Goal: Task Accomplishment & Management: Complete application form

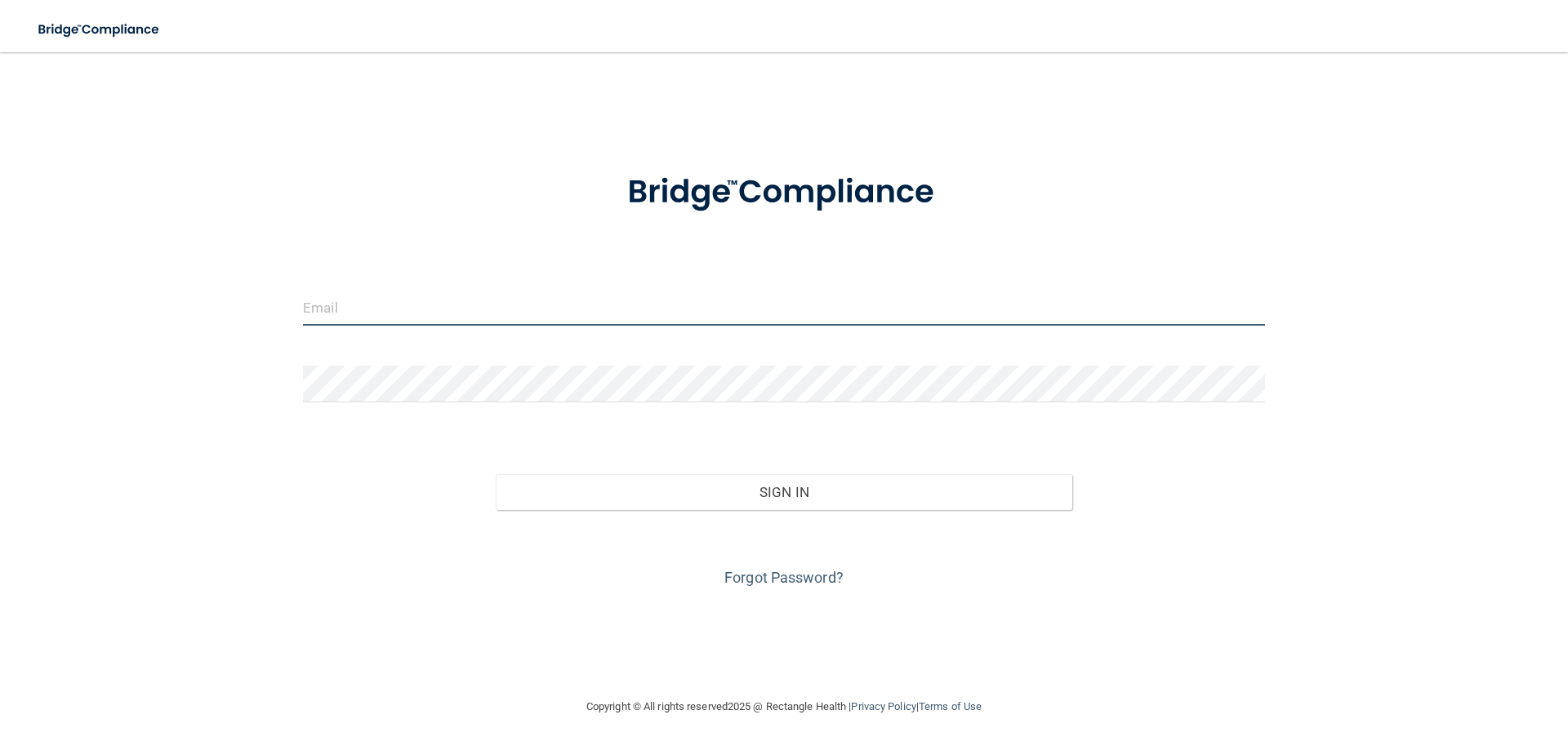
click at [341, 299] on input "email" at bounding box center [784, 307] width 962 height 37
type input "[EMAIL_ADDRESS][DOMAIN_NAME]"
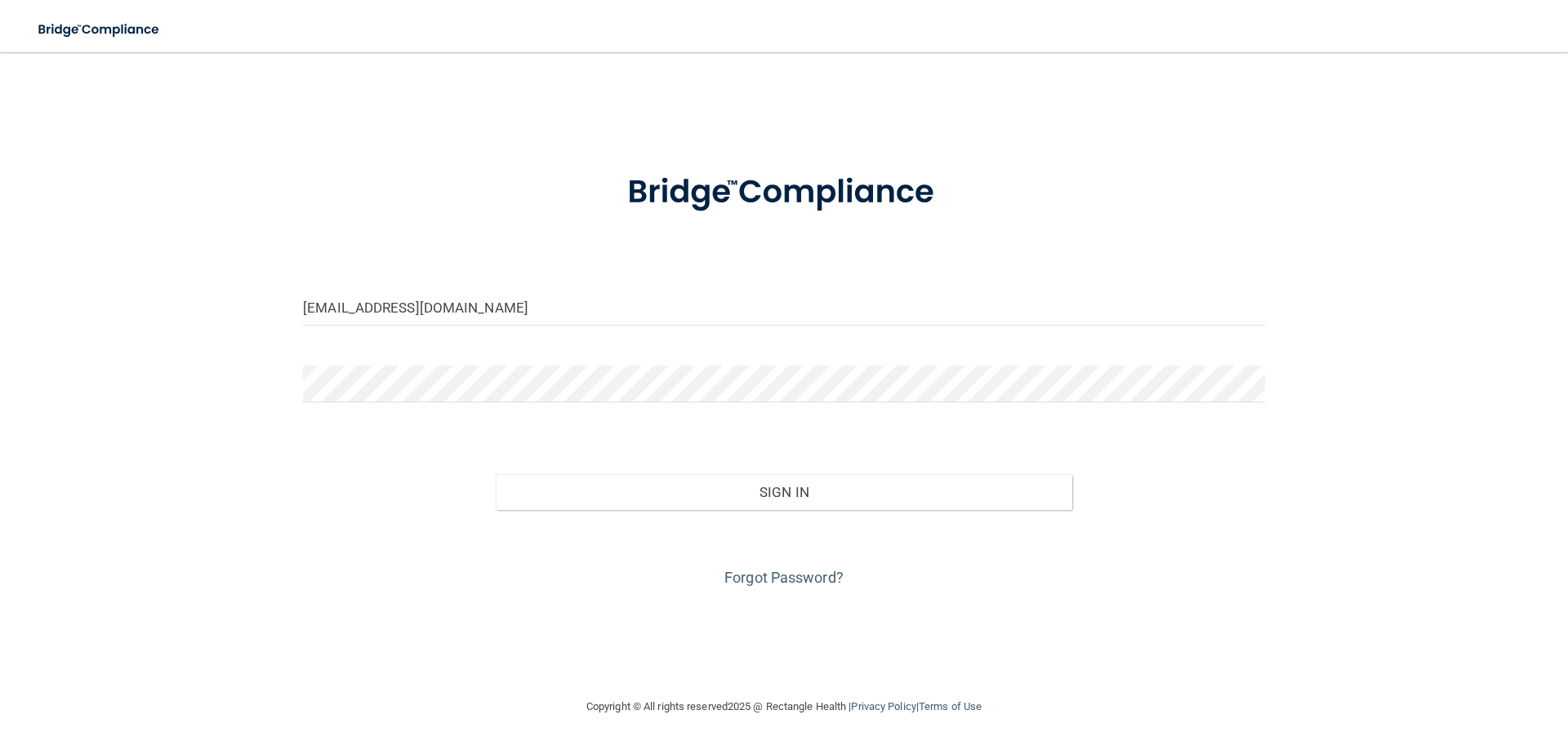
click at [496, 474] on button "Sign In" at bounding box center [784, 492] width 578 height 36
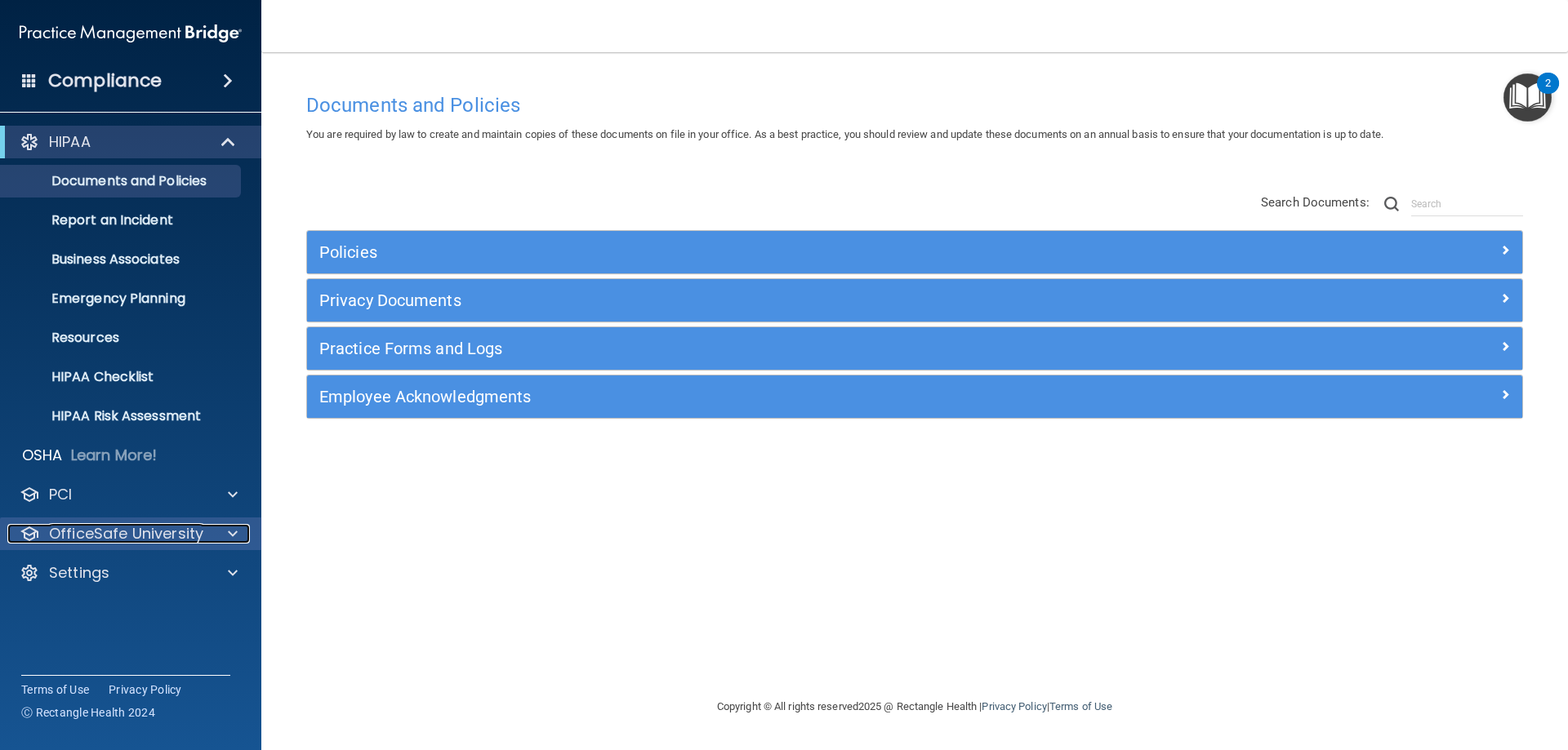
click at [235, 535] on span at bounding box center [232, 534] width 10 height 20
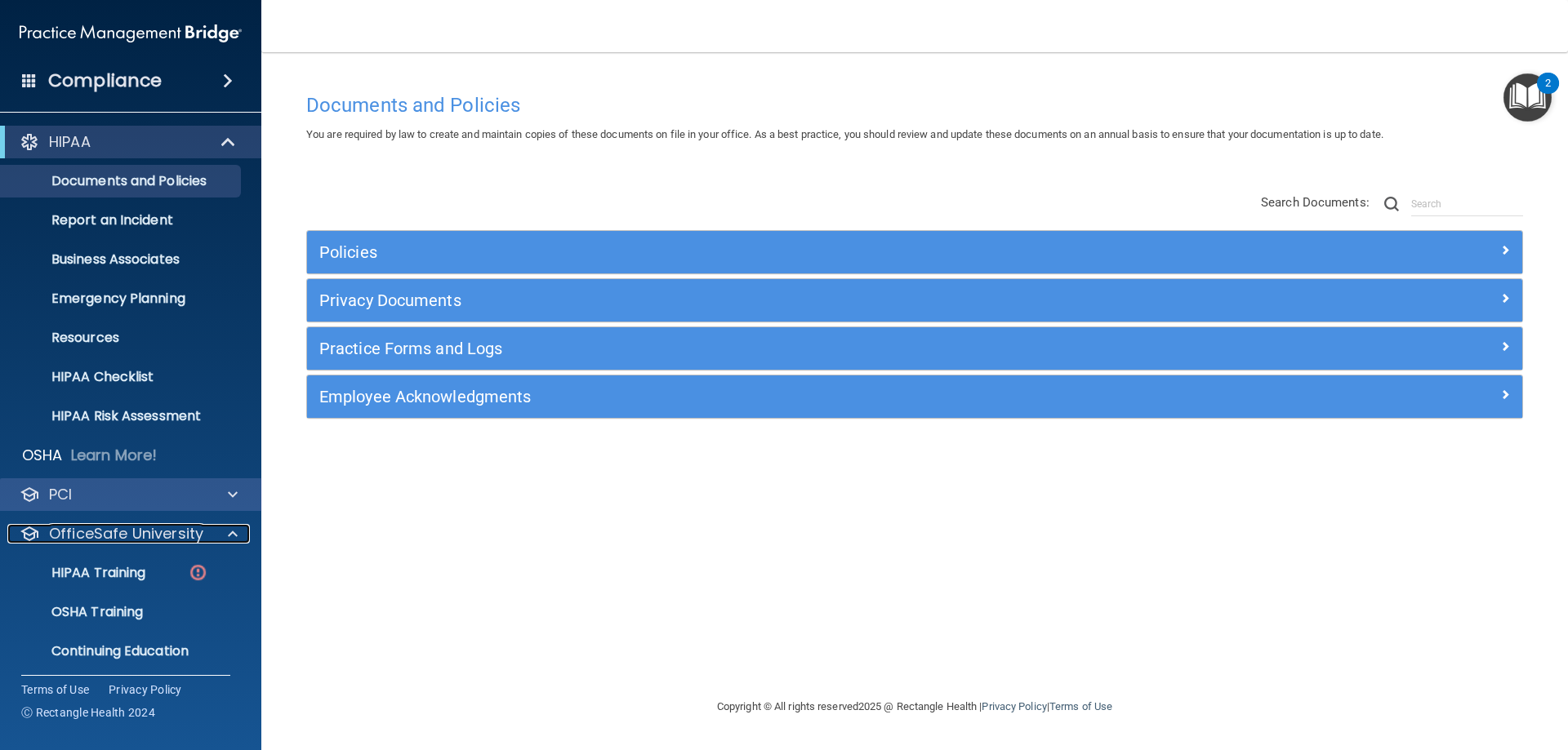
scroll to position [45, 0]
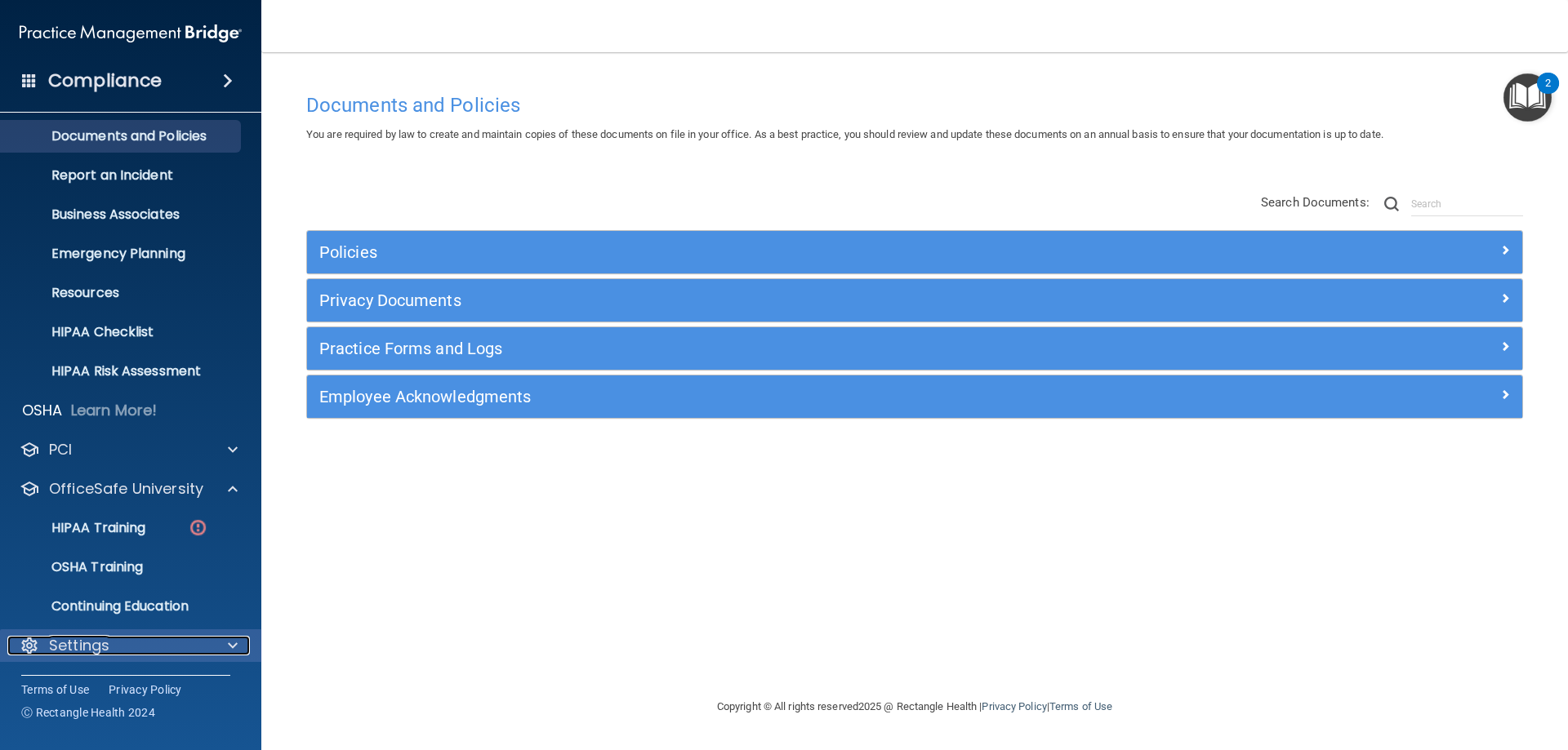
click at [235, 647] on span at bounding box center [232, 646] width 10 height 20
click at [130, 641] on div "Settings" at bounding box center [108, 646] width 202 height 20
click at [231, 649] on span at bounding box center [232, 646] width 10 height 20
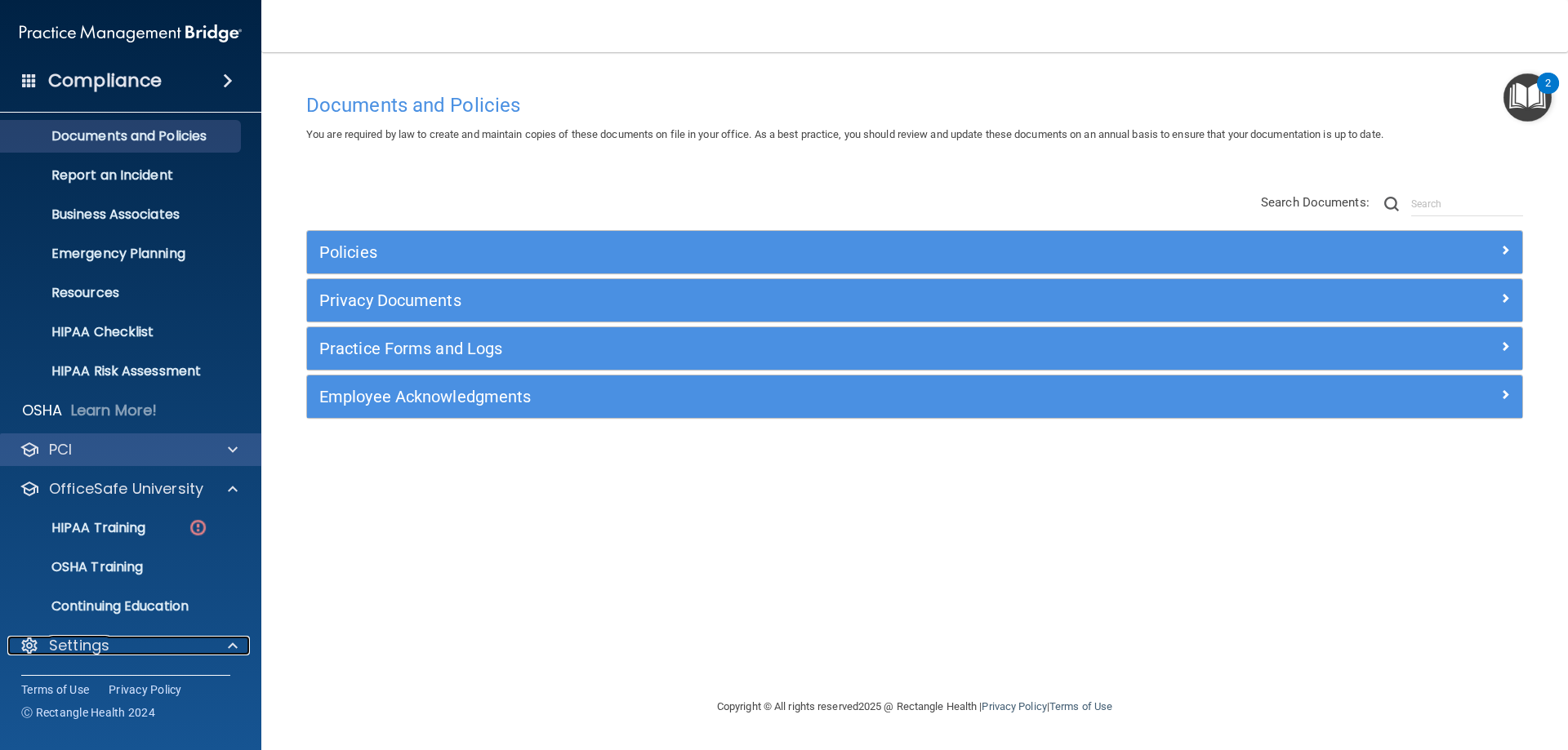
scroll to position [201, 0]
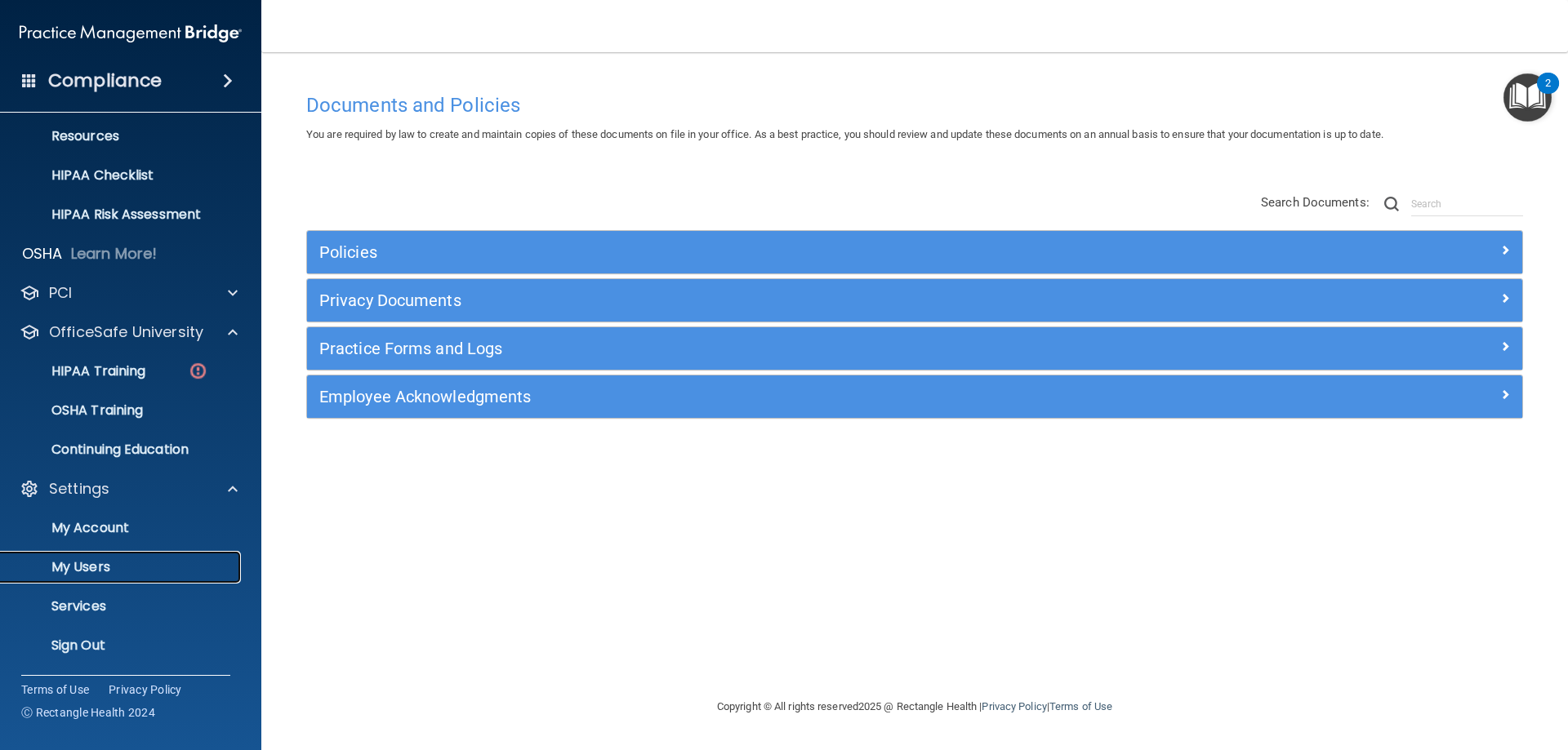
click at [96, 564] on p "My Users" at bounding box center [122, 567] width 223 height 16
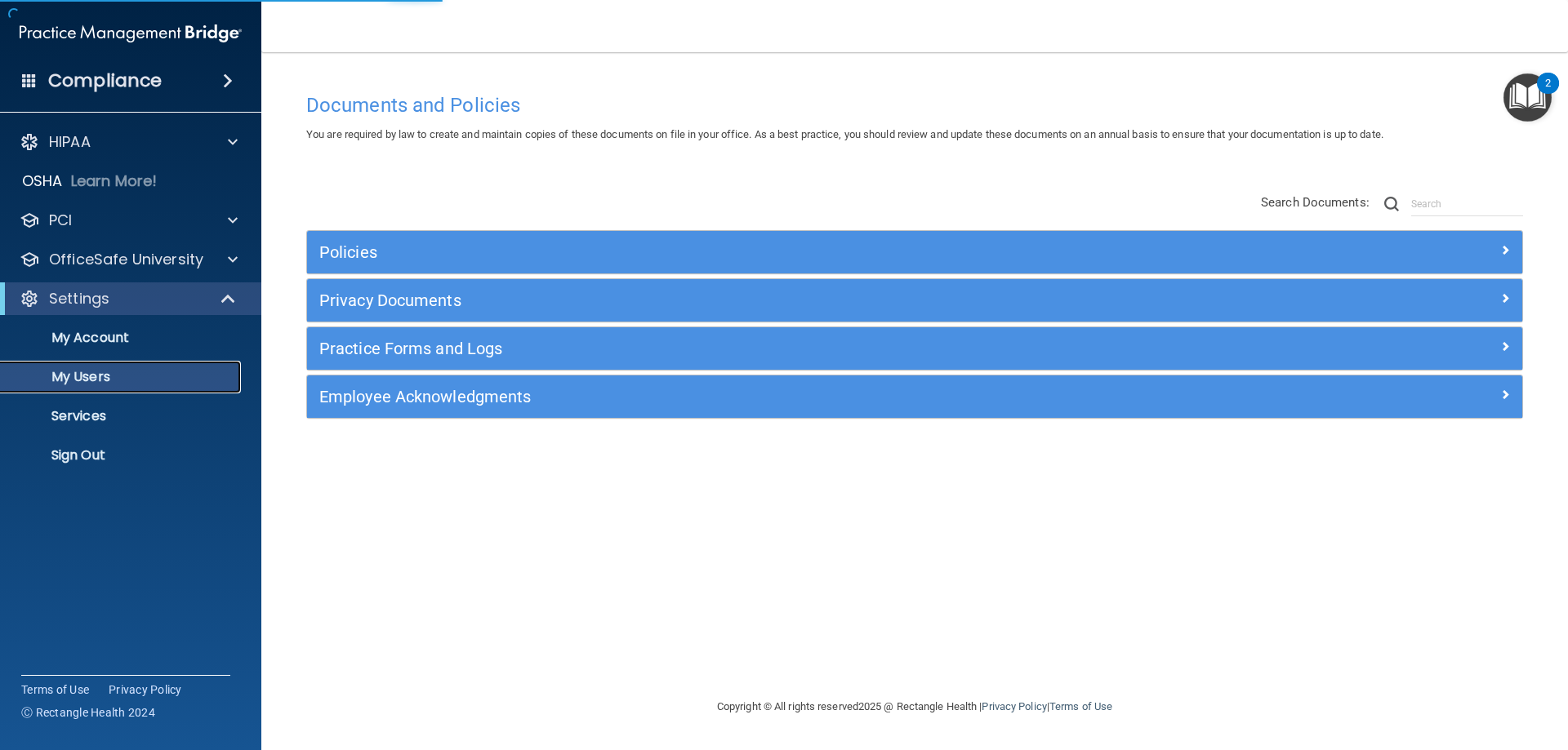
select select "20"
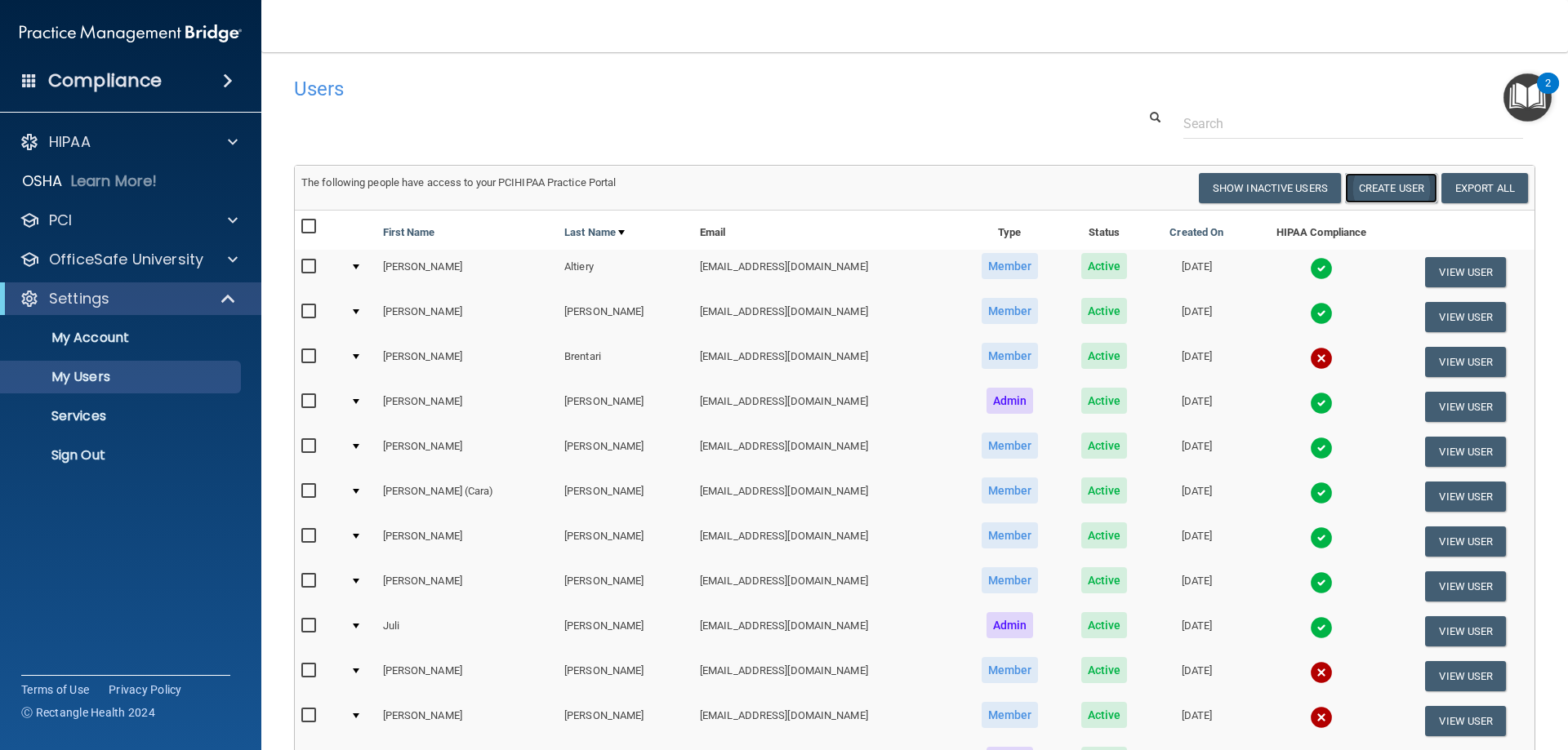
click at [1402, 189] on button "Create User" at bounding box center [1391, 188] width 93 height 31
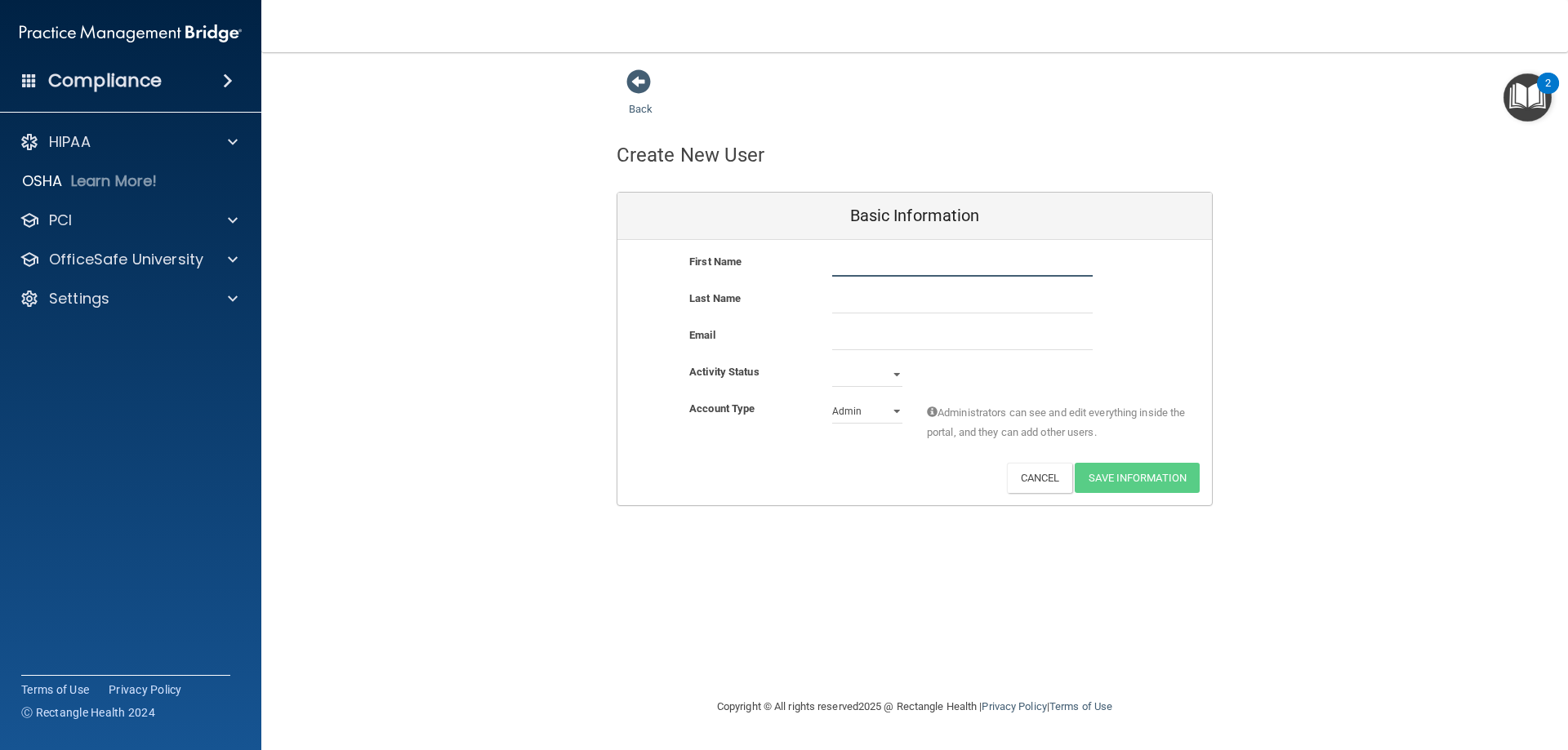
click at [845, 269] on input "text" at bounding box center [963, 263] width 261 height 24
type input "[PERSON_NAME]"
type input "<"
type input "[PERSON_NAME]"
click at [847, 337] on input "email" at bounding box center [963, 337] width 261 height 24
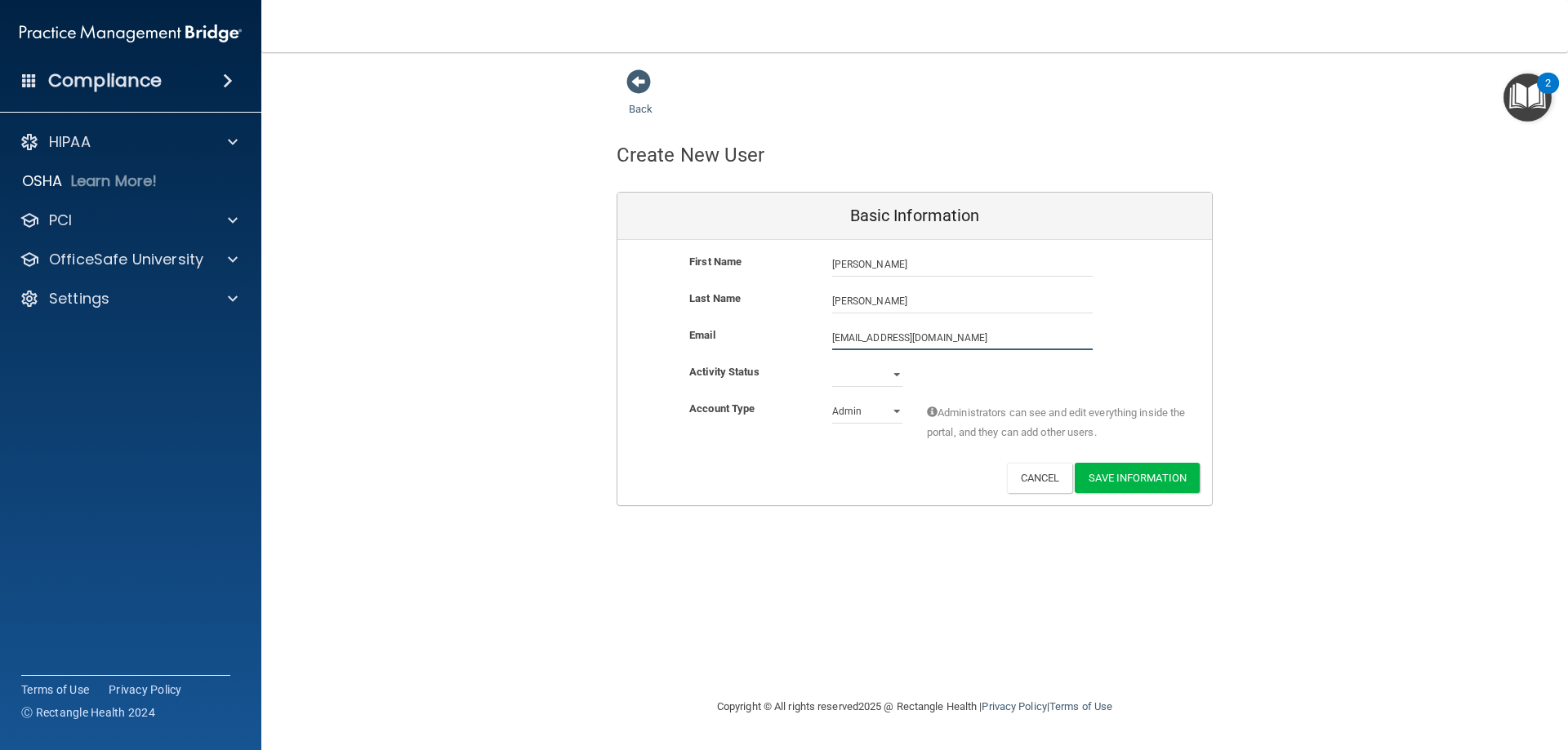
type input "[EMAIL_ADDRESS][DOMAIN_NAME]"
click at [895, 374] on select "Active Inactive" at bounding box center [867, 378] width 70 height 24
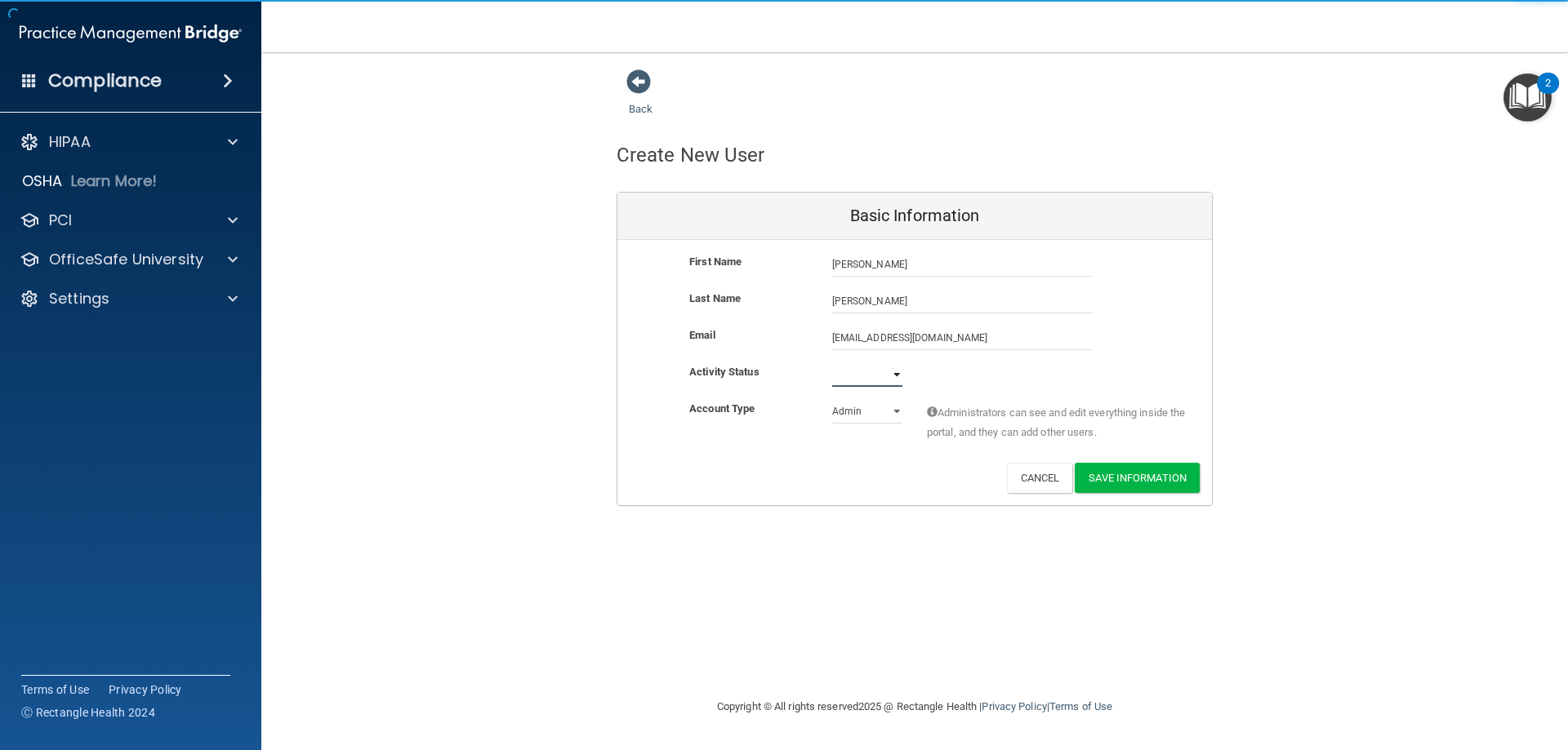
select select "active"
click at [832, 362] on select "Active Inactive" at bounding box center [867, 374] width 70 height 24
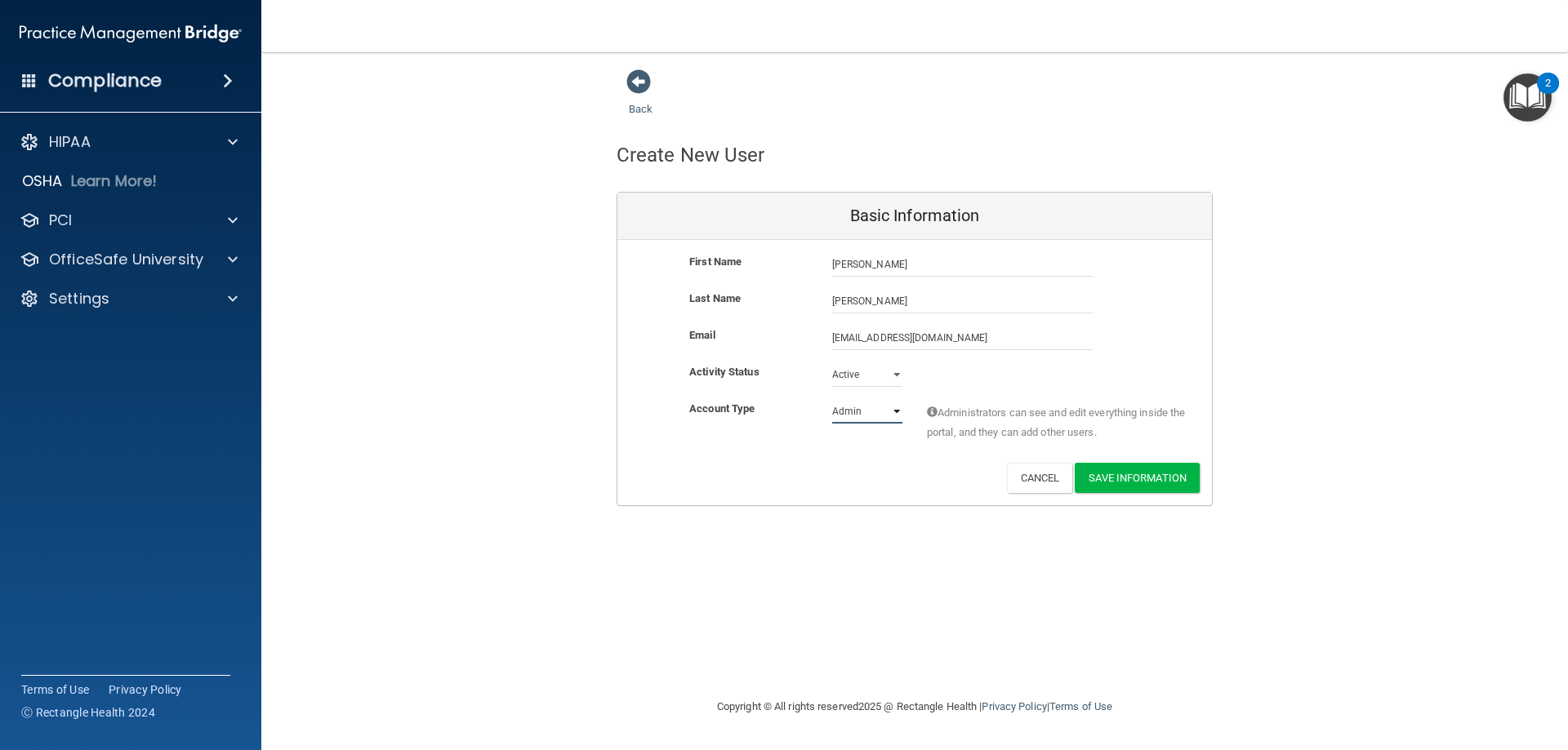
click at [892, 411] on select "Admin Member" at bounding box center [867, 411] width 70 height 24
select select "practice_member"
click at [832, 399] on select "Admin Member" at bounding box center [867, 411] width 70 height 24
click at [1142, 487] on button "Save Information" at bounding box center [1136, 478] width 125 height 31
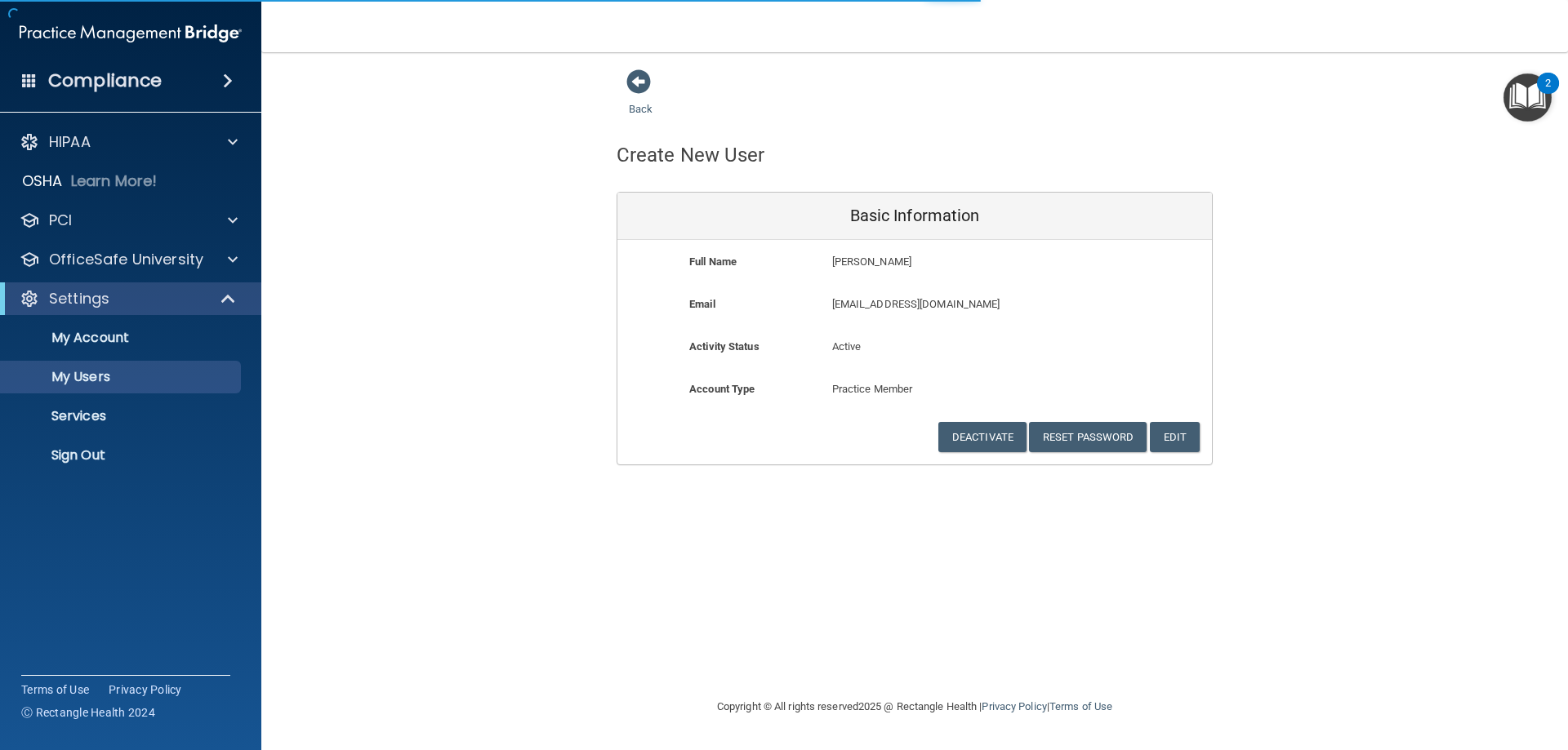
select select "20"
